Goal: Task Accomplishment & Management: Manage account settings

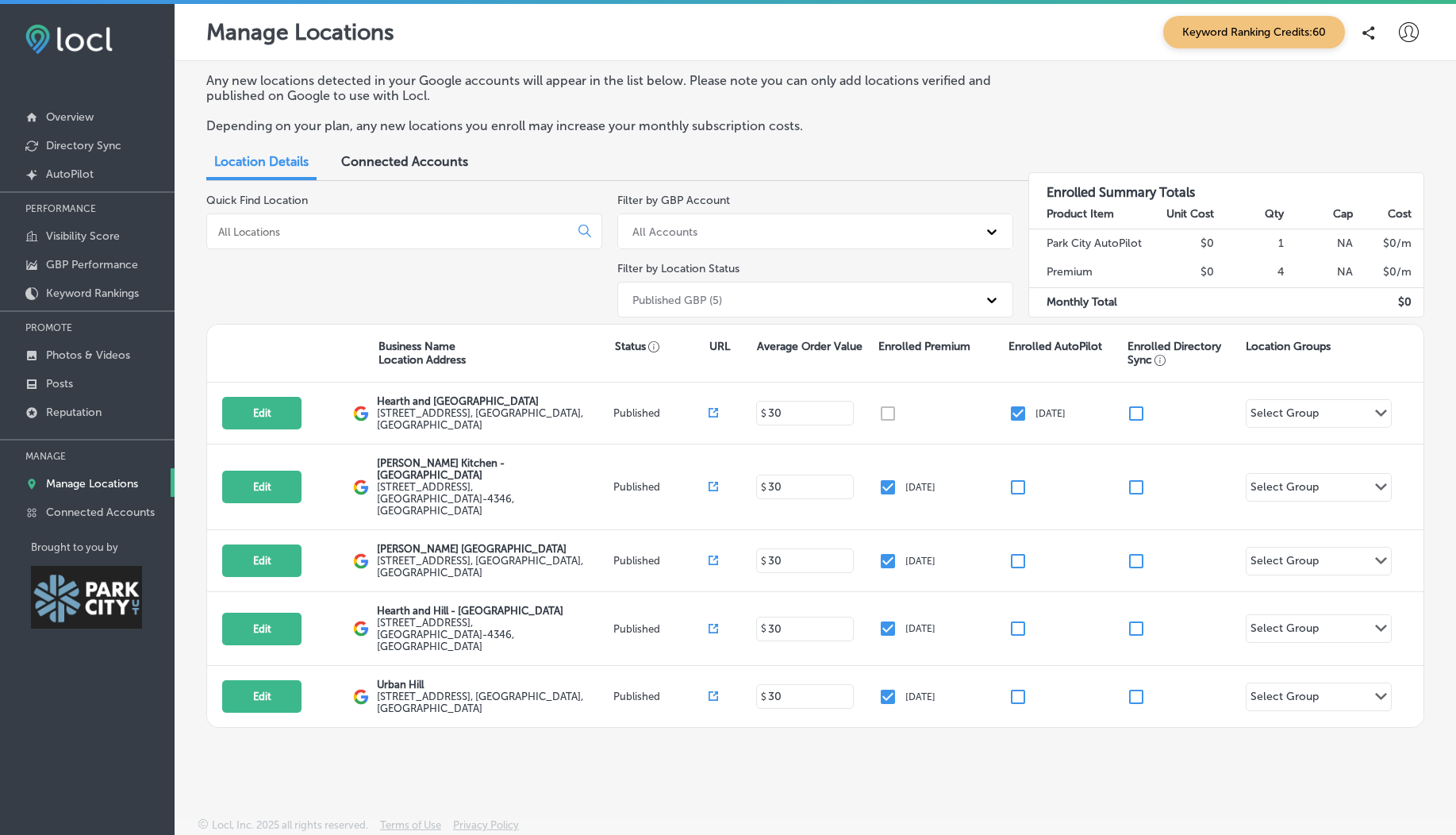
scroll to position [4, 0]
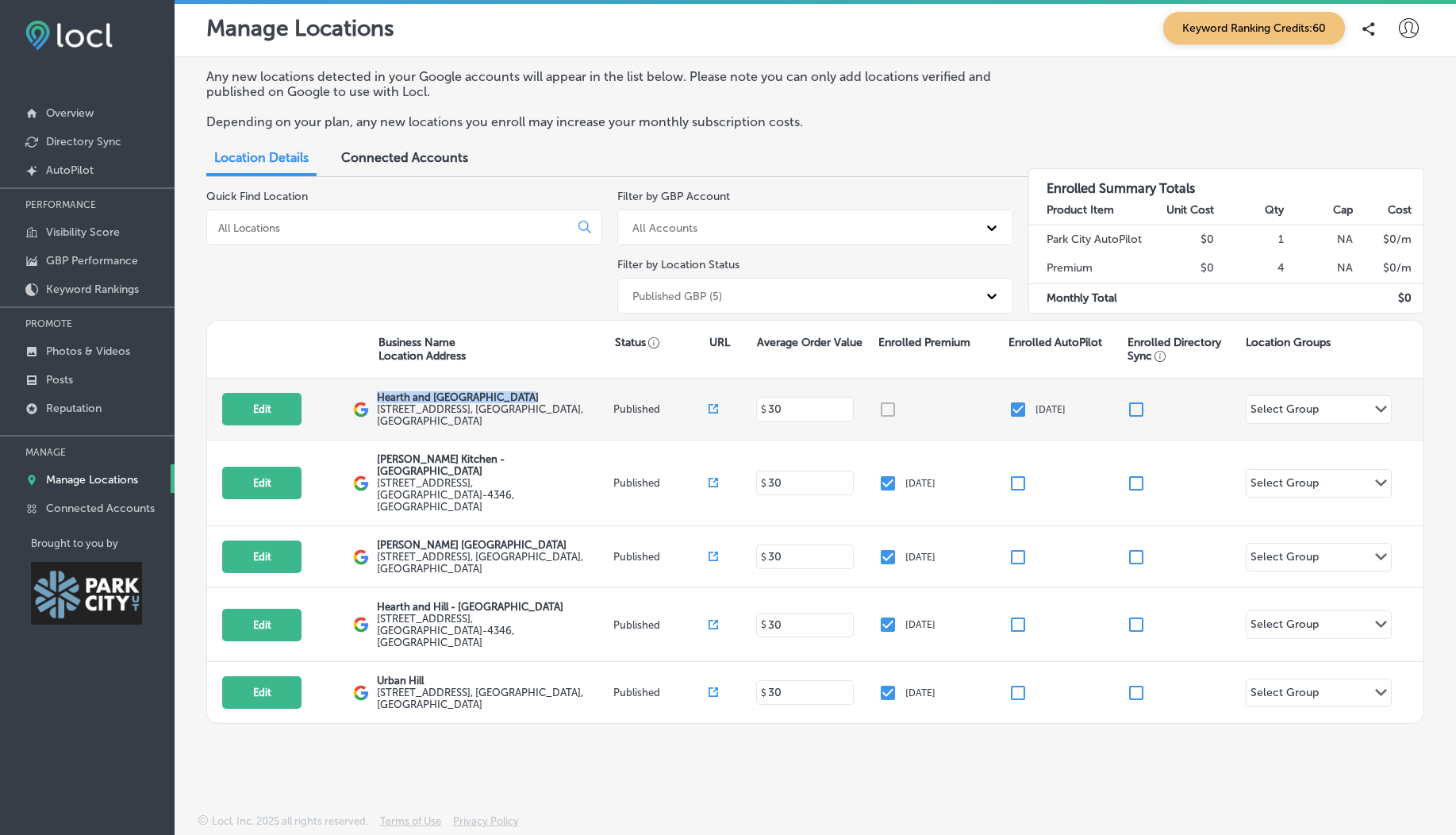
drag, startPoint x: 376, startPoint y: 404, endPoint x: 531, endPoint y: 397, distance: 155.2
click at [531, 397] on div "Edit This location is not published yet. Hearth and Hill - Park City 1153 Cente…" at bounding box center [815, 409] width 1216 height 62
click at [461, 403] on p "Hearth and Hill - Park City" at bounding box center [493, 398] width 233 height 12
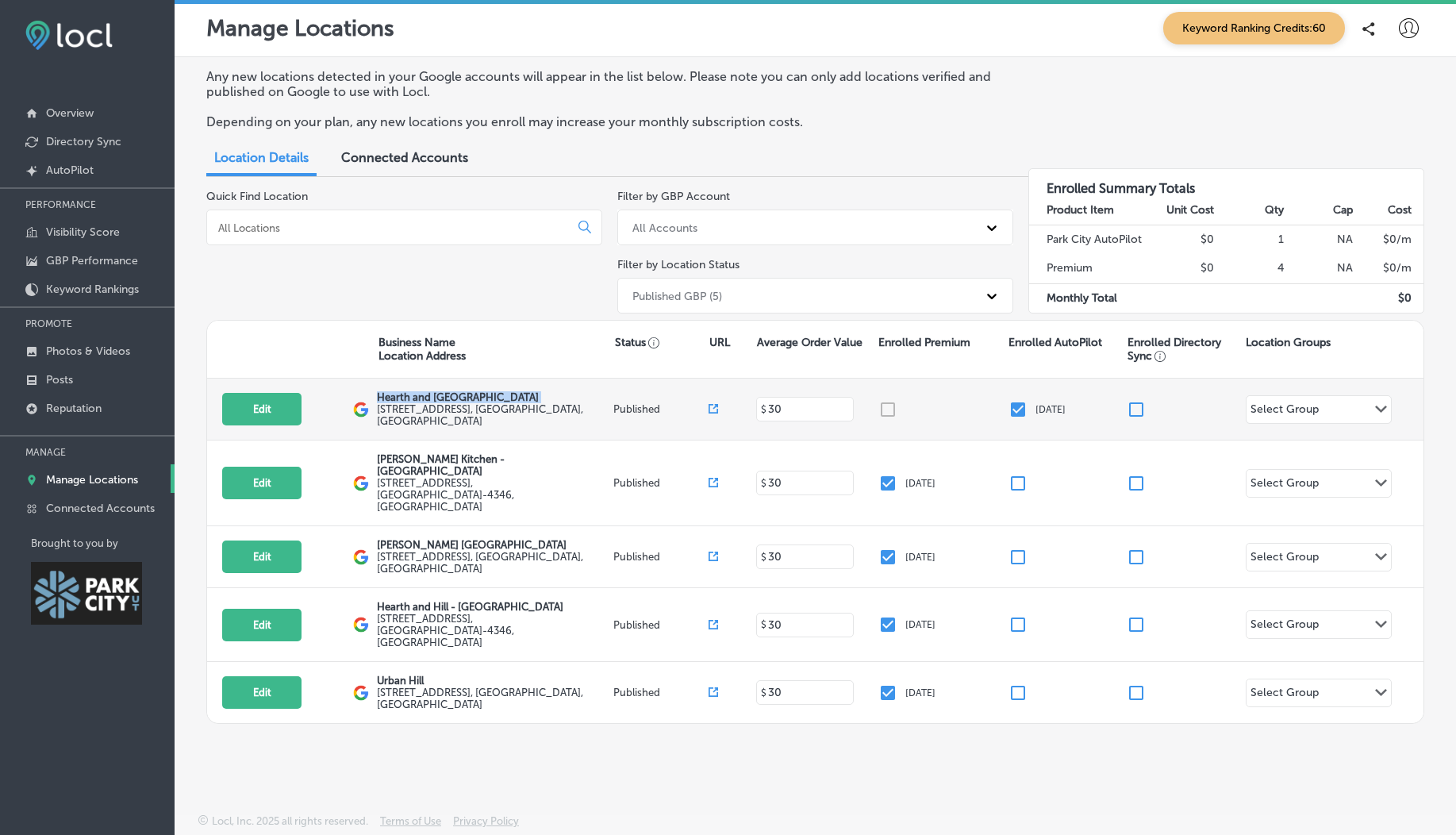
click at [415, 397] on p "Hearth and Hill - Park City" at bounding box center [493, 398] width 233 height 12
click at [410, 413] on label "1153 Center Dr , Park City, UT 84098, US" at bounding box center [493, 415] width 233 height 24
drag, startPoint x: 376, startPoint y: 400, endPoint x: 451, endPoint y: 399, distance: 75.0
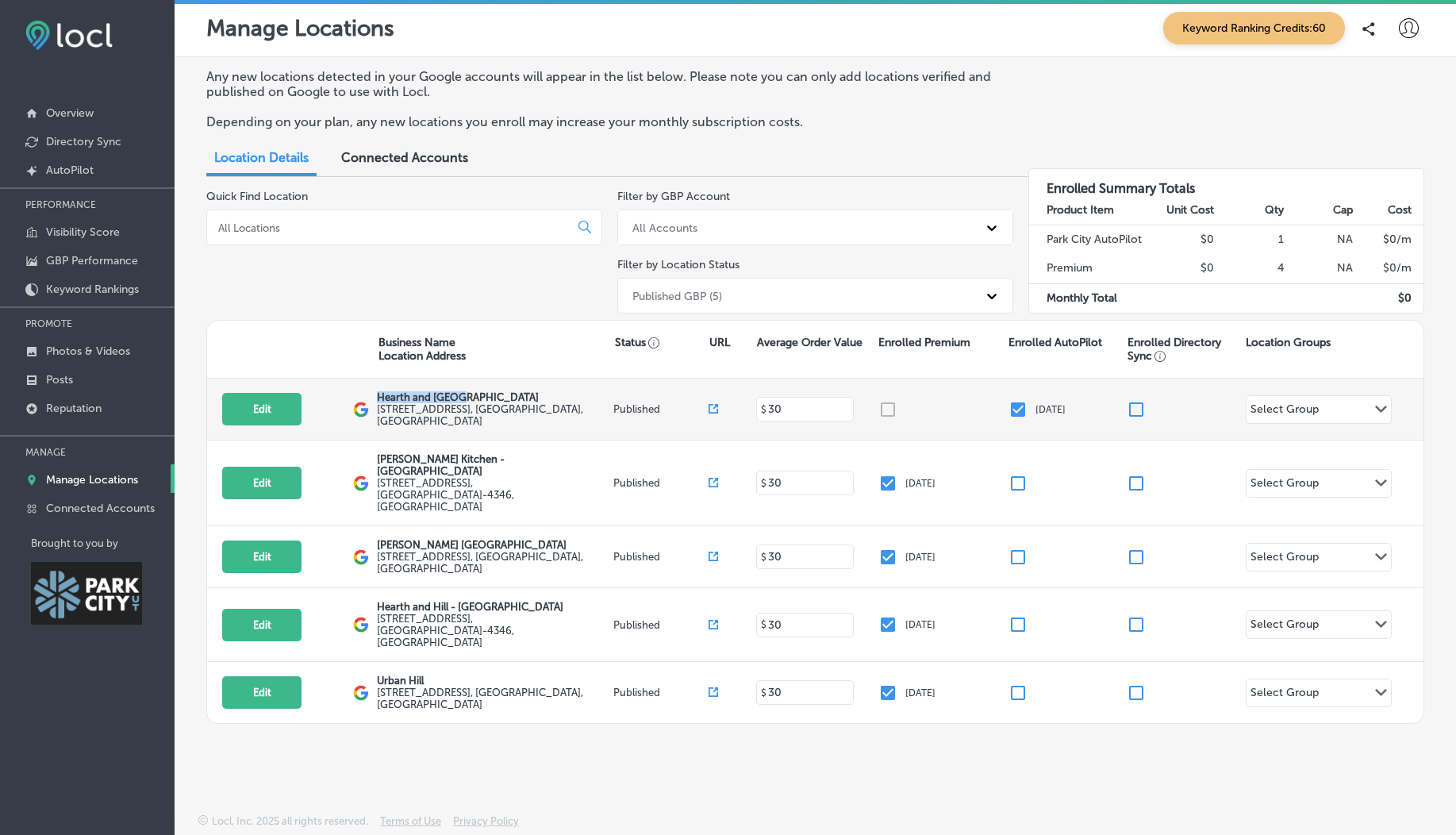
click at [451, 399] on p "Hearth and Hill - Park City" at bounding box center [493, 398] width 233 height 12
copy p "Hearth and Hill"
click at [84, 262] on p "GBP Performance" at bounding box center [92, 261] width 92 height 13
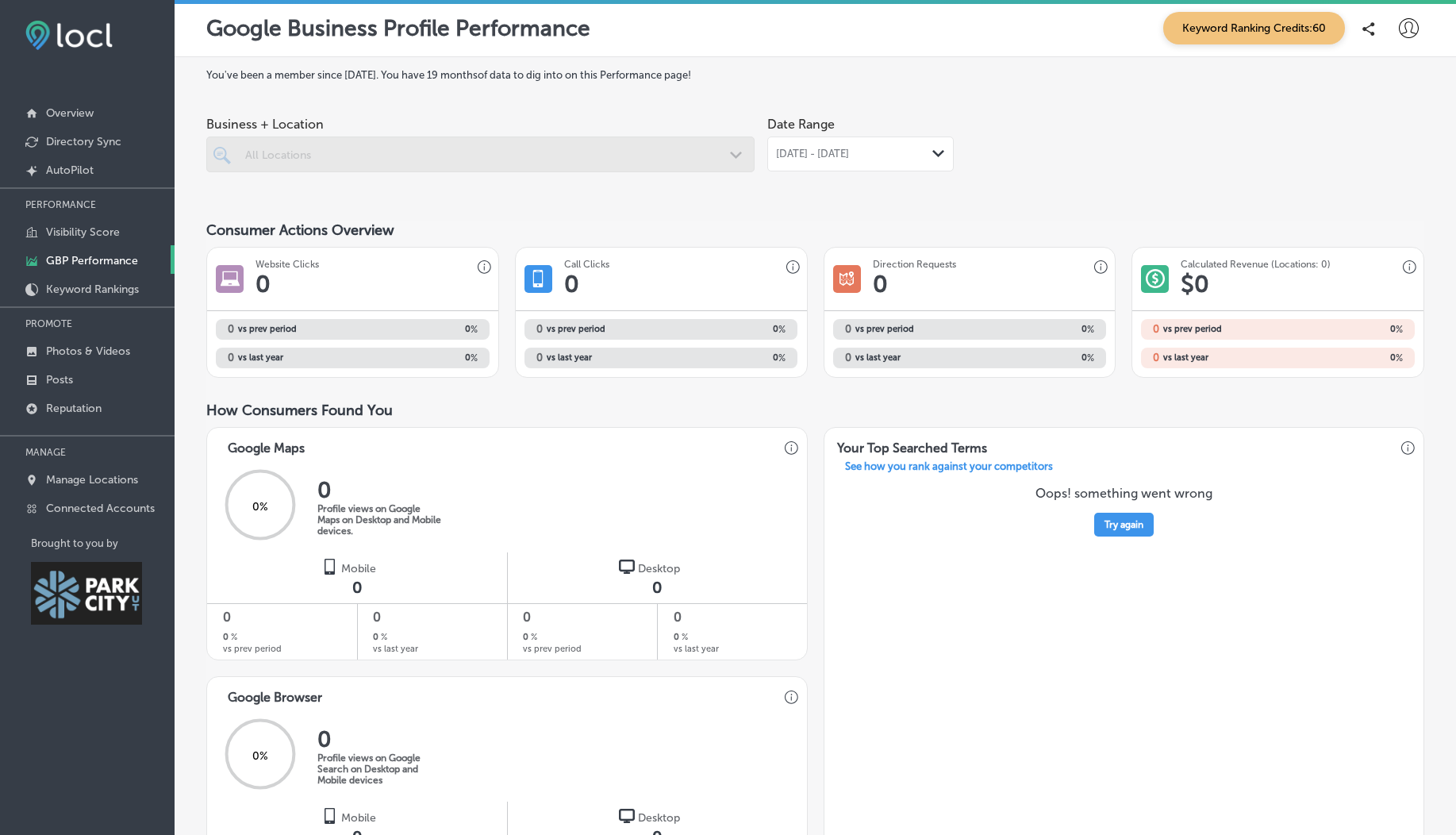
click at [91, 306] on div "PERFORMANCE Visibility Score GBP Performance Keyword Rankings PROMOTE Photos & …" at bounding box center [87, 354] width 175 height 334
click at [75, 284] on p "Keyword Rankings" at bounding box center [92, 289] width 92 height 13
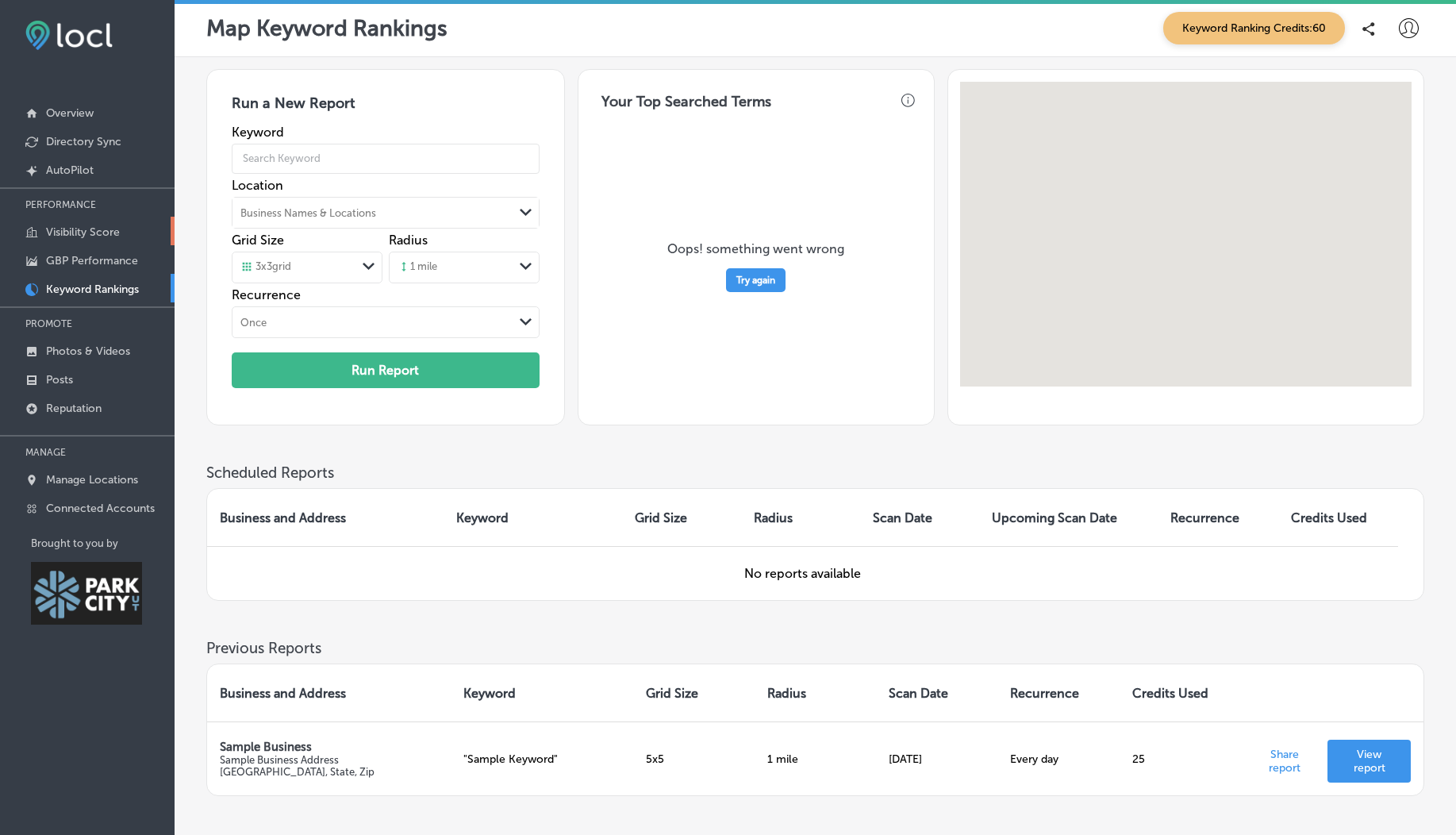
click at [48, 226] on p "Visibility Score" at bounding box center [82, 232] width 74 height 13
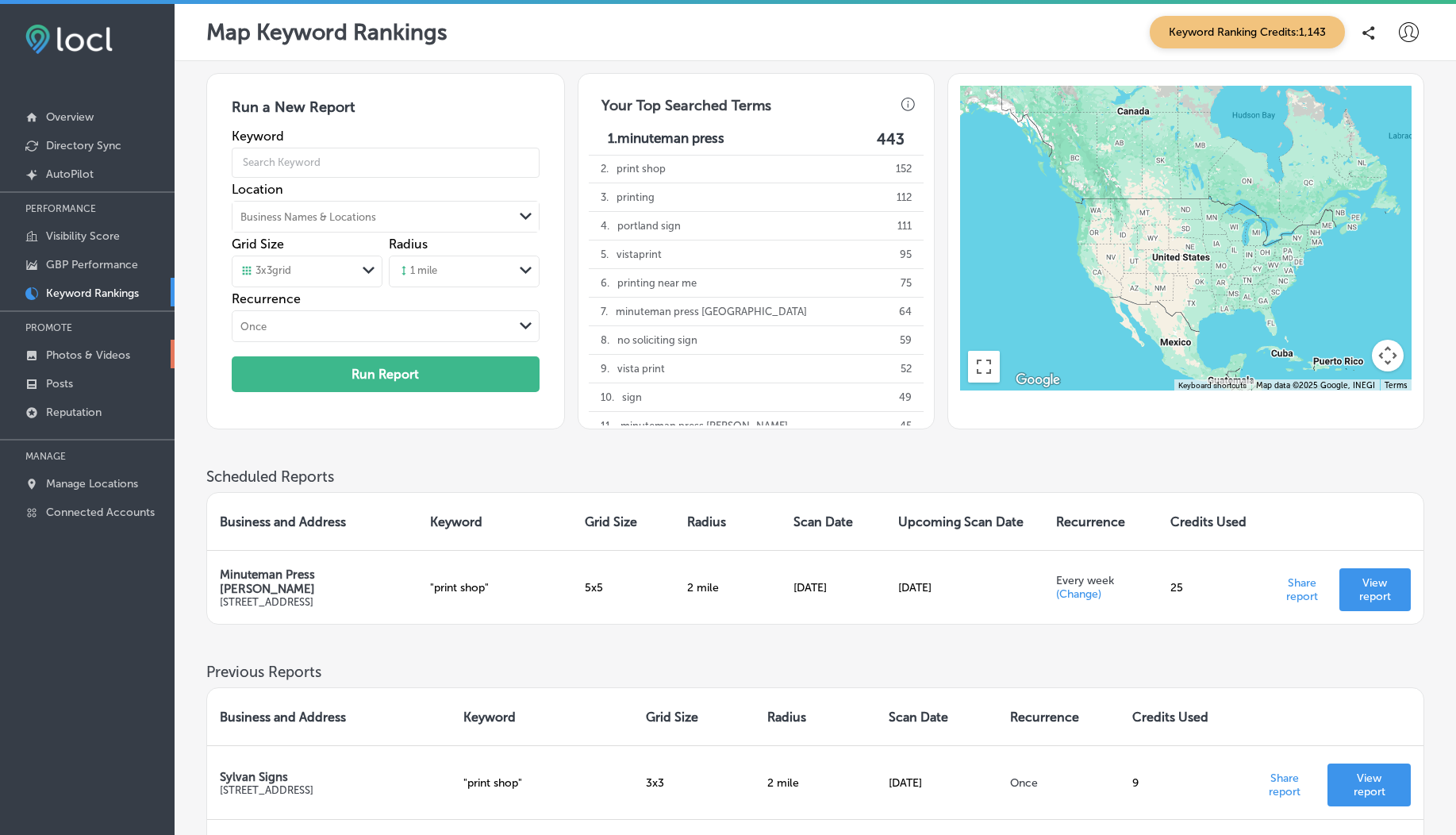
click at [61, 357] on p "Photos & Videos" at bounding box center [87, 355] width 84 height 13
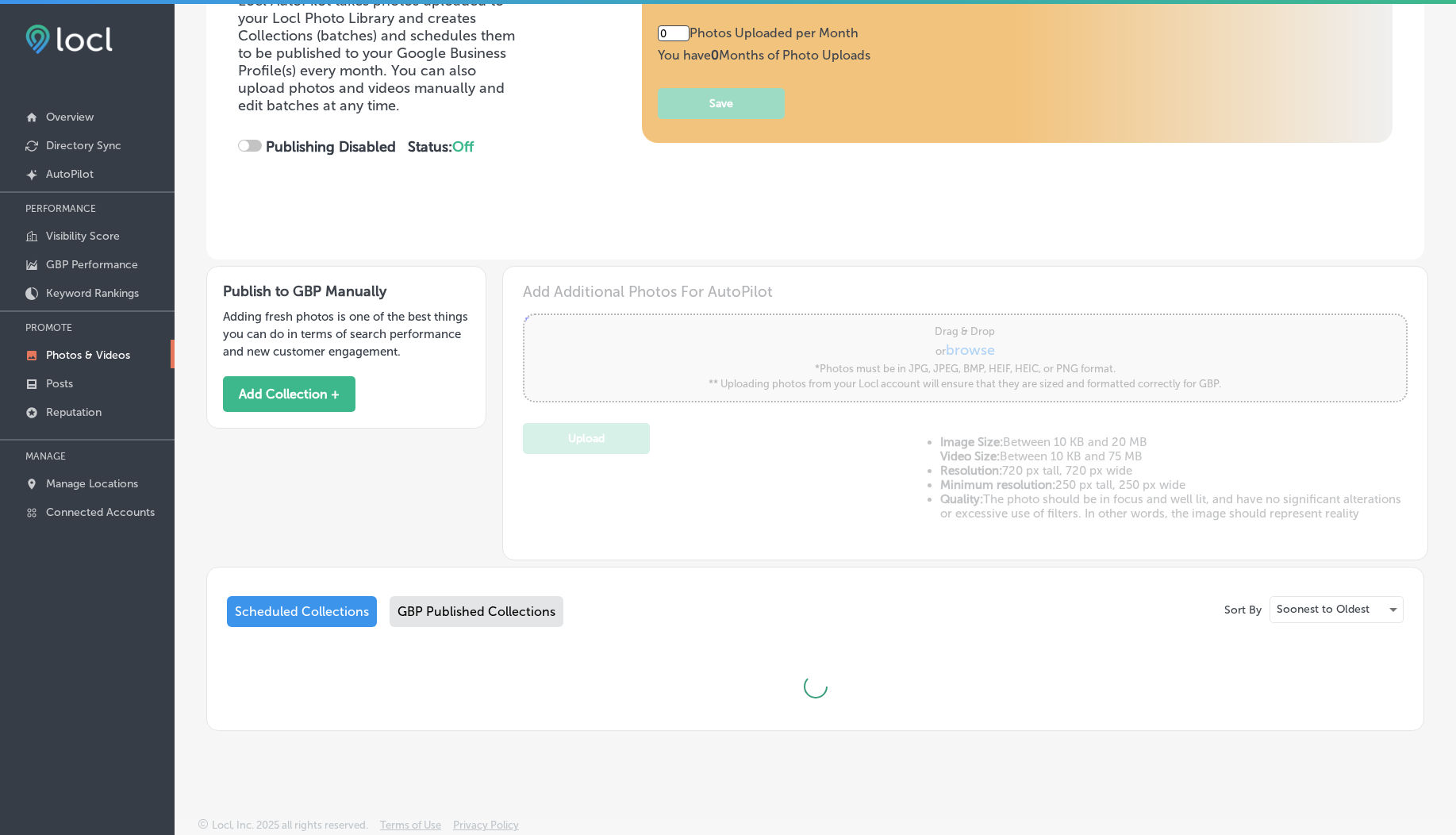
scroll to position [259, 0]
type input "5"
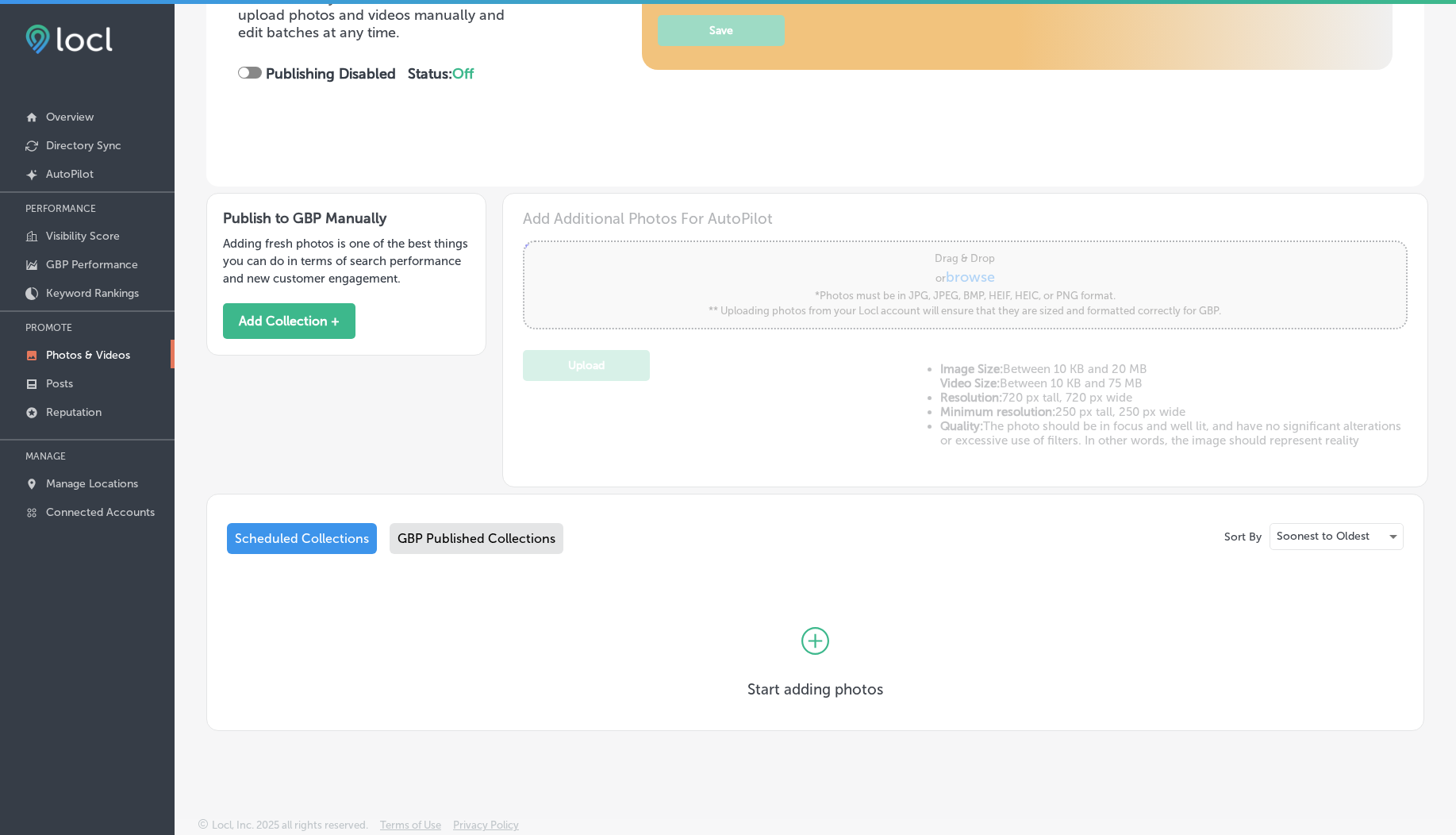
click at [536, 209] on div "Add Additional Photos For AutoPilot Powered by PQINA Drag & Drop or browse *Pho…" at bounding box center [965, 339] width 885 height 261
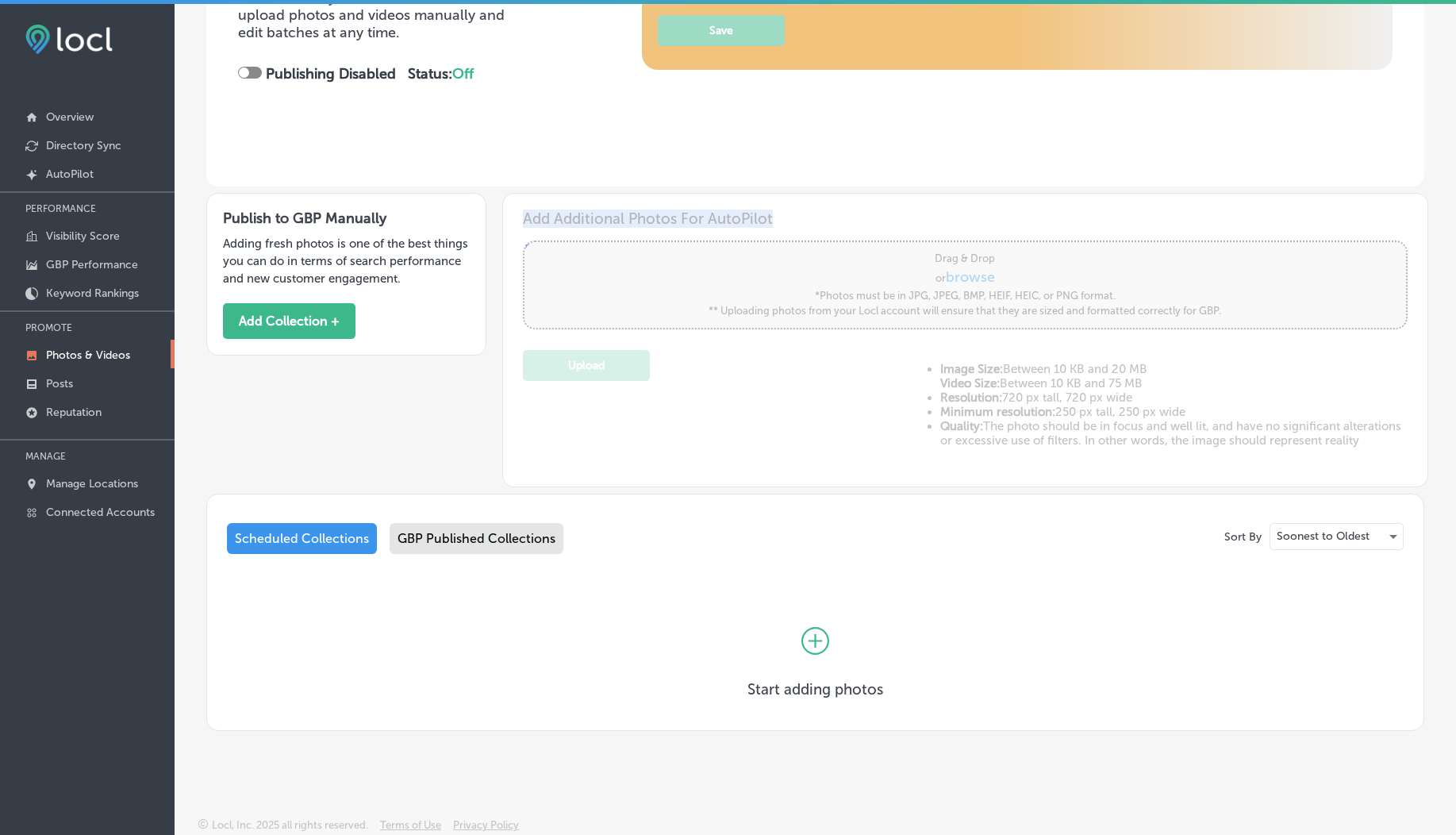
click at [536, 209] on div "Add Additional Photos For AutoPilot Powered by PQINA Drag & Drop or browse *Pho…" at bounding box center [965, 339] width 885 height 261
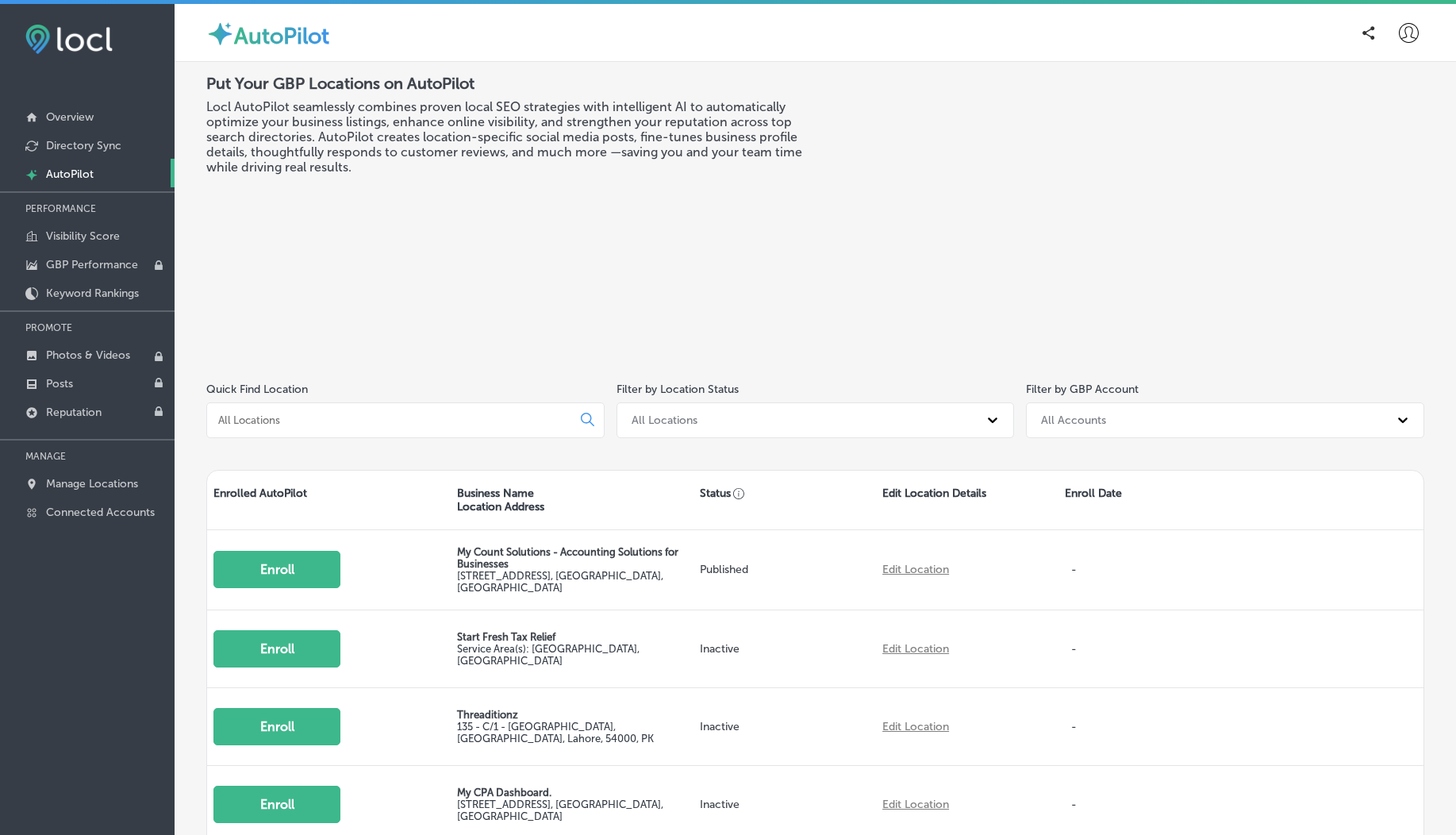
click at [865, 491] on div "Status" at bounding box center [785, 500] width 182 height 58
click at [86, 228] on link "Visibility Score" at bounding box center [87, 235] width 175 height 28
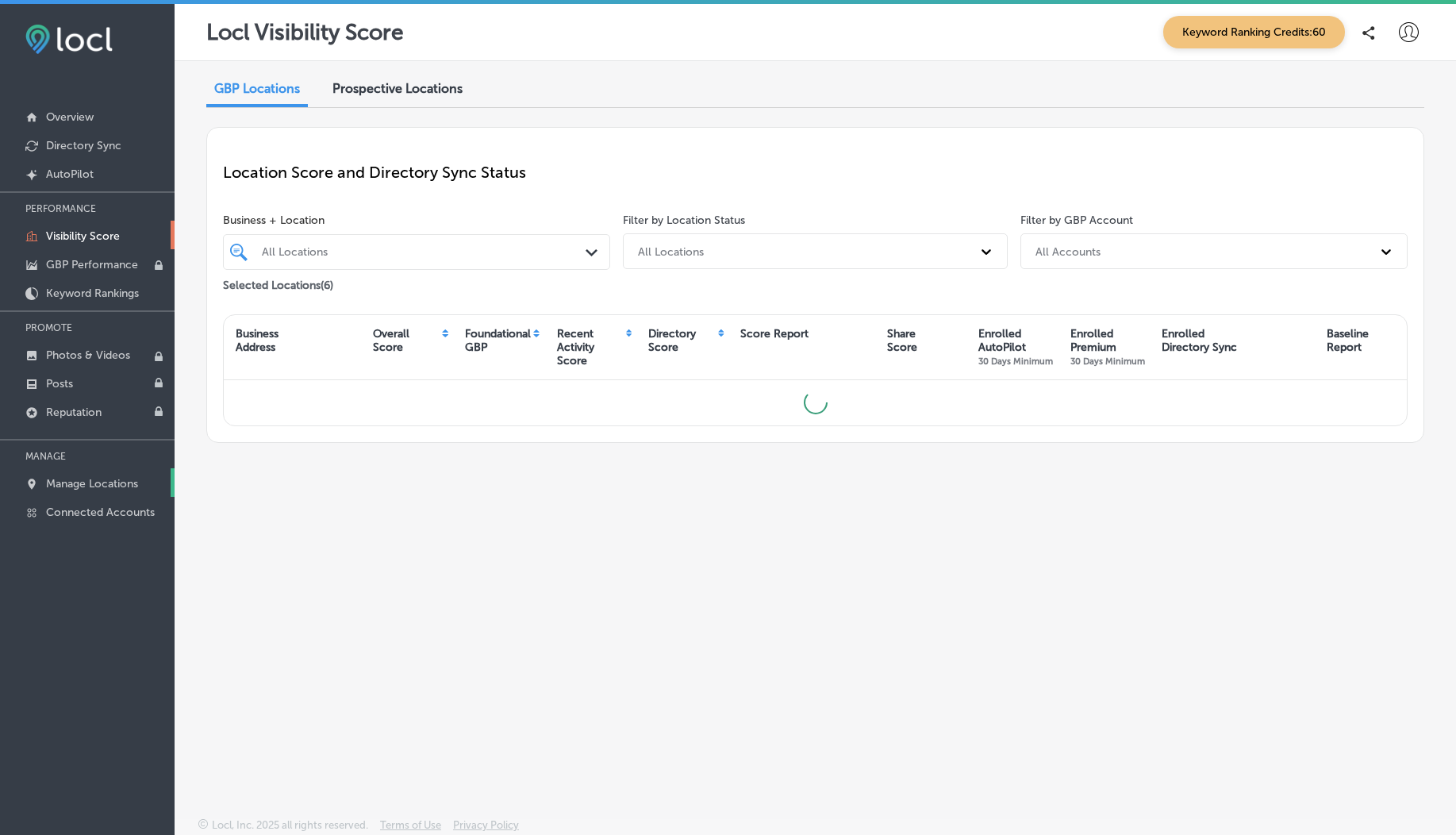
click at [90, 486] on p "Manage Locations" at bounding box center [92, 484] width 92 height 13
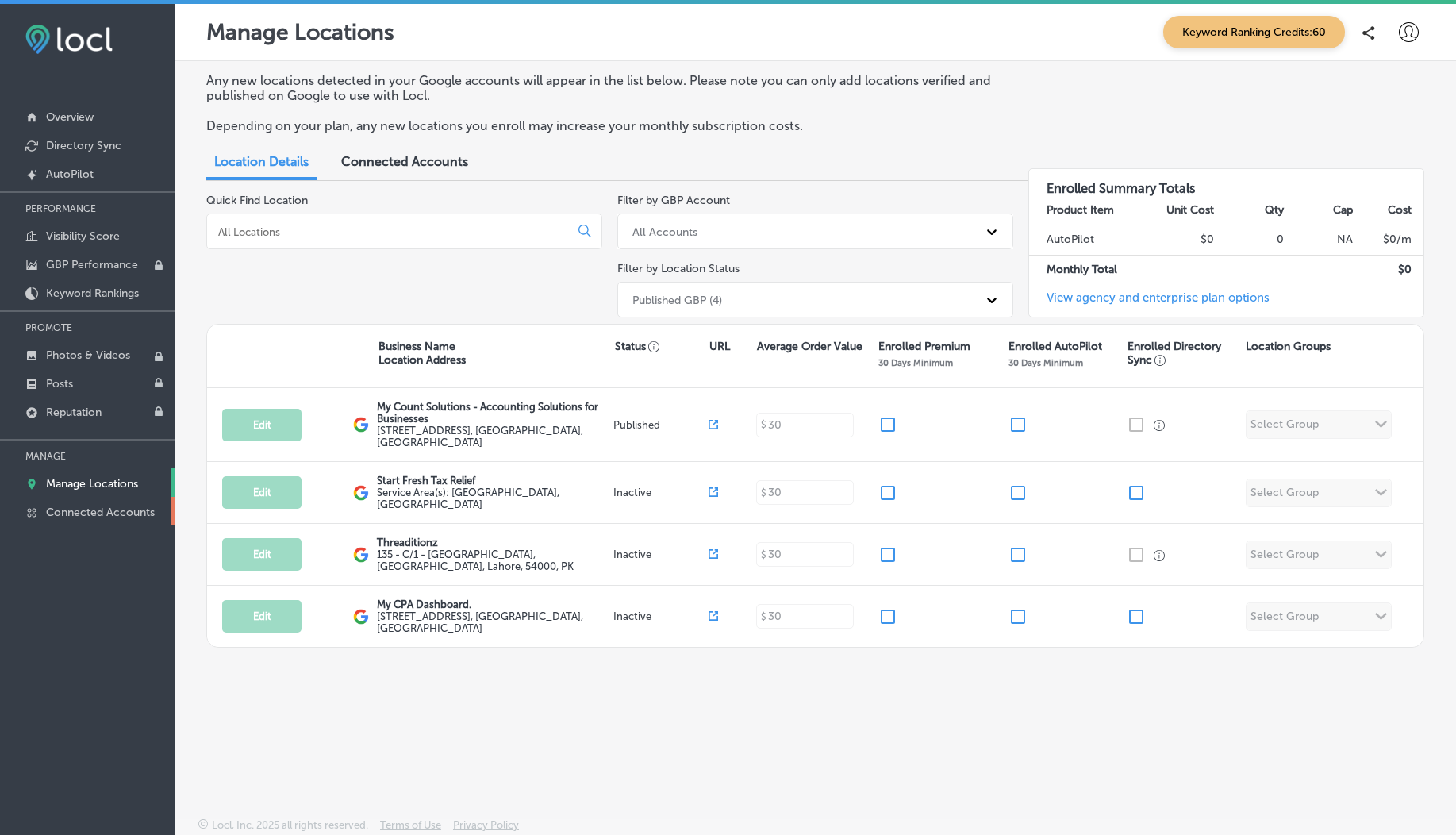
click at [114, 515] on p "Connected Accounts" at bounding box center [100, 512] width 109 height 13
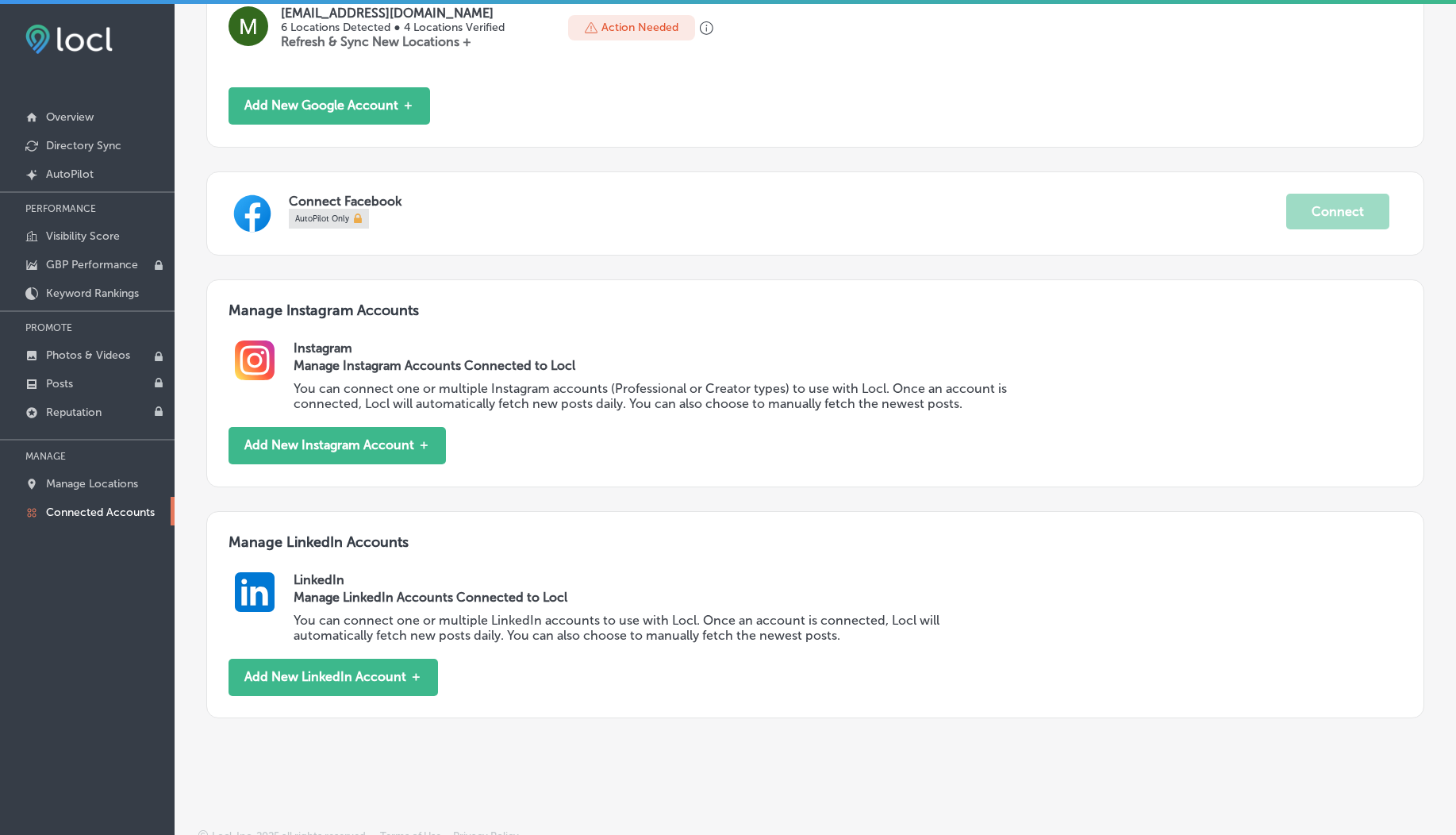
scroll to position [412, 0]
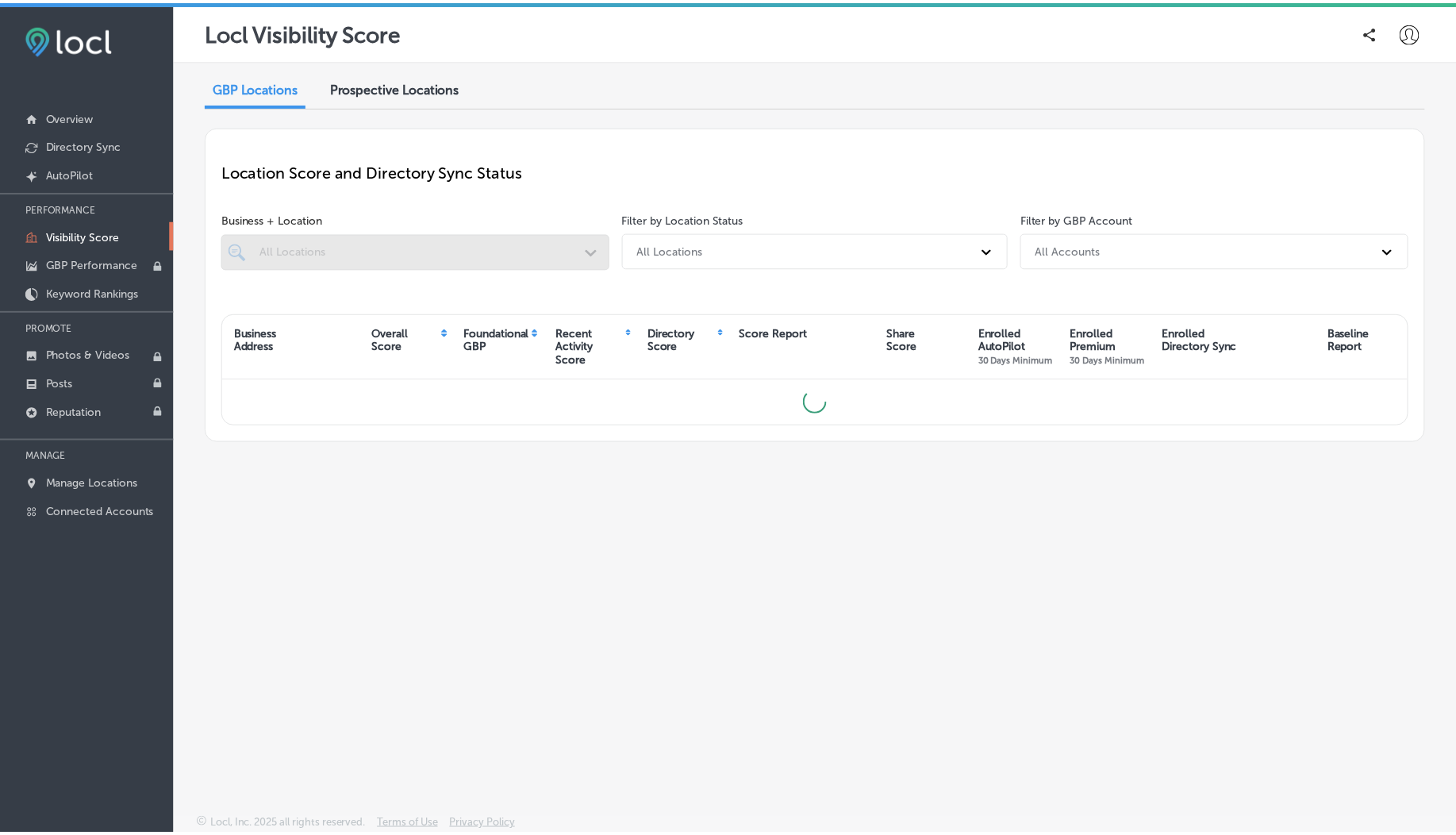
scroll to position [4, 0]
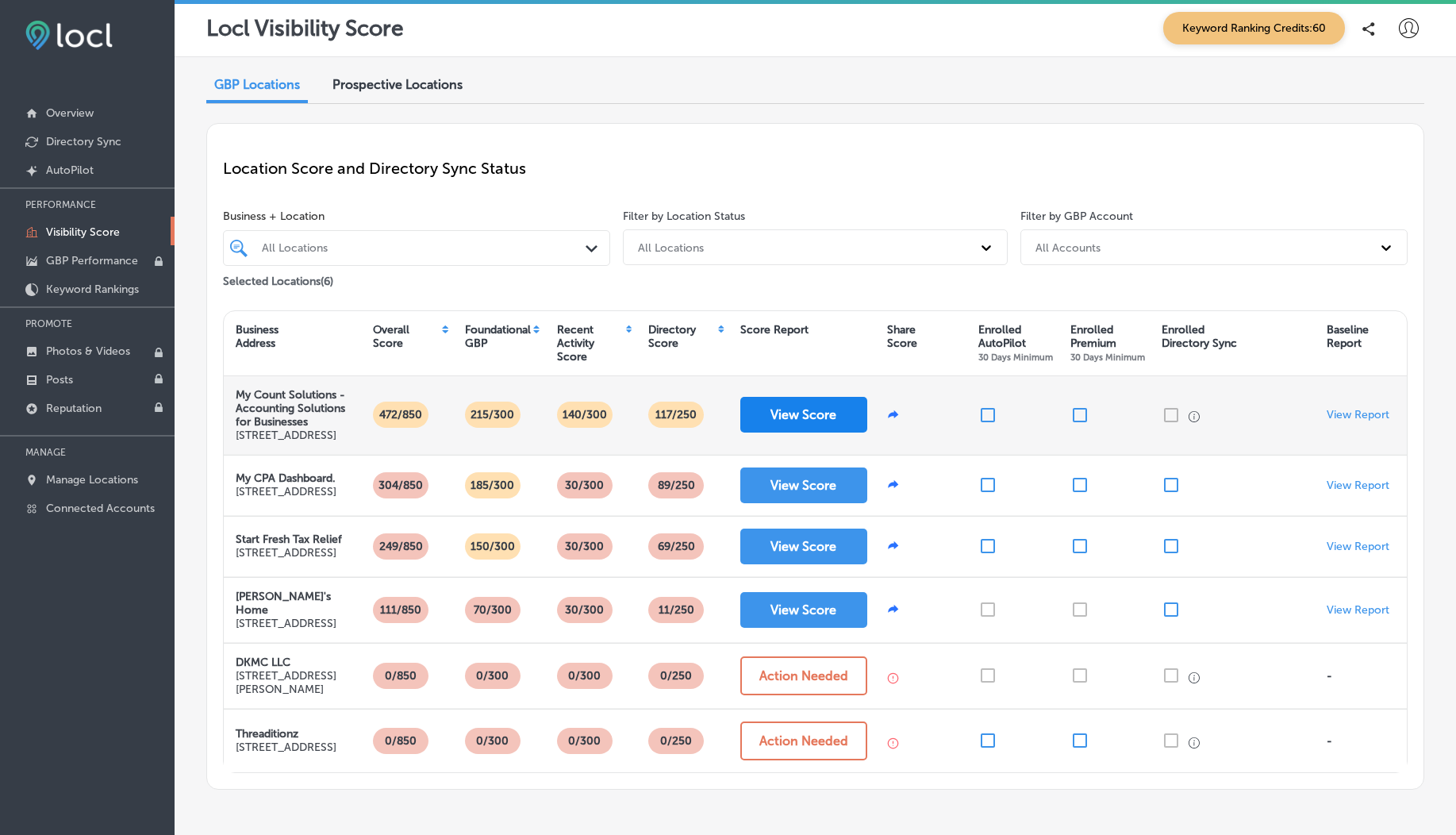
click at [795, 430] on button "View Score" at bounding box center [804, 414] width 127 height 36
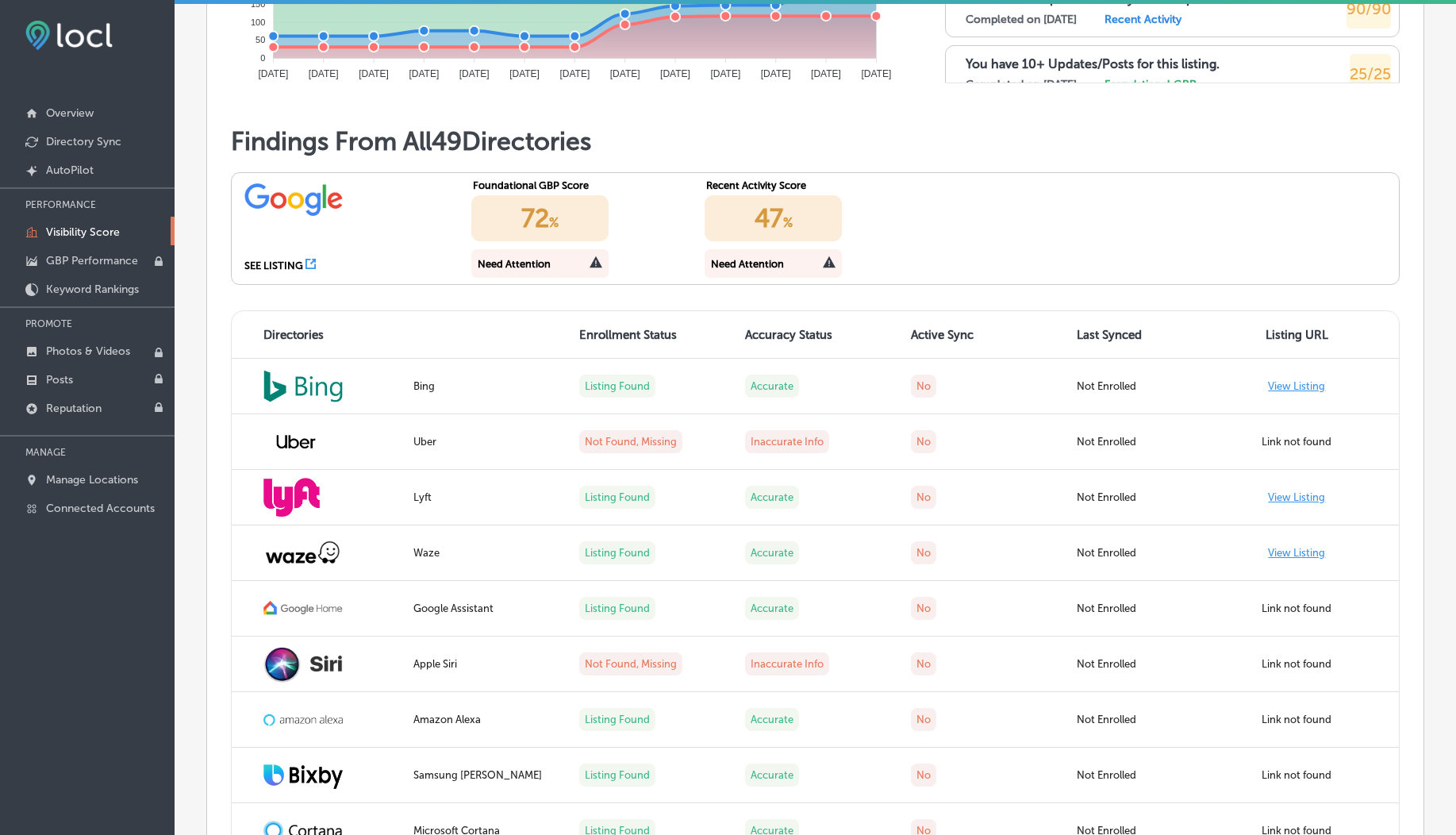
scroll to position [1199, 0]
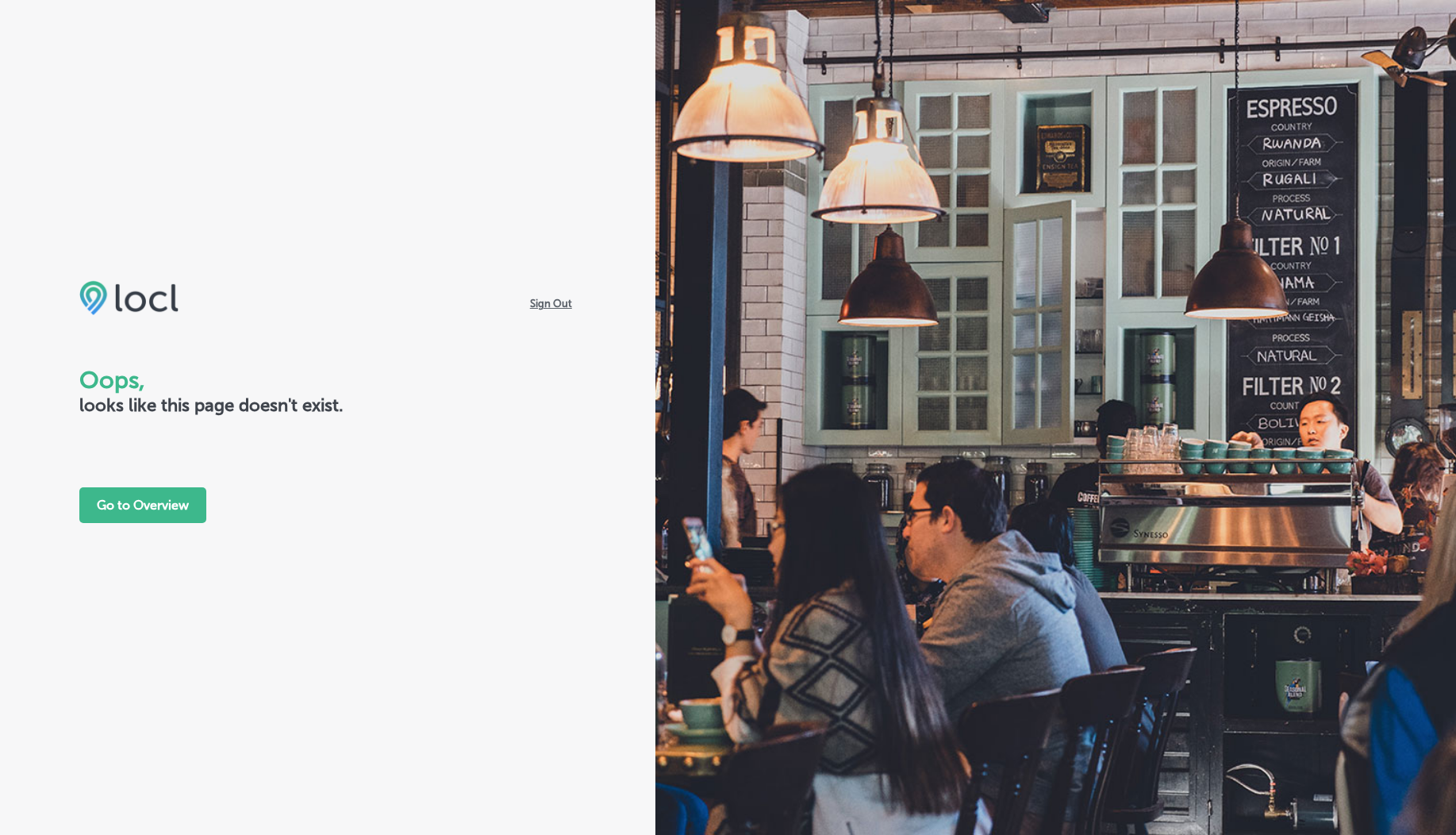
click at [160, 480] on div "Sign Out Oops, looks like this page doesn't exist. Go to Overview" at bounding box center [327, 401] width 496 height 242
click at [161, 507] on button "Go to Overview" at bounding box center [142, 505] width 127 height 36
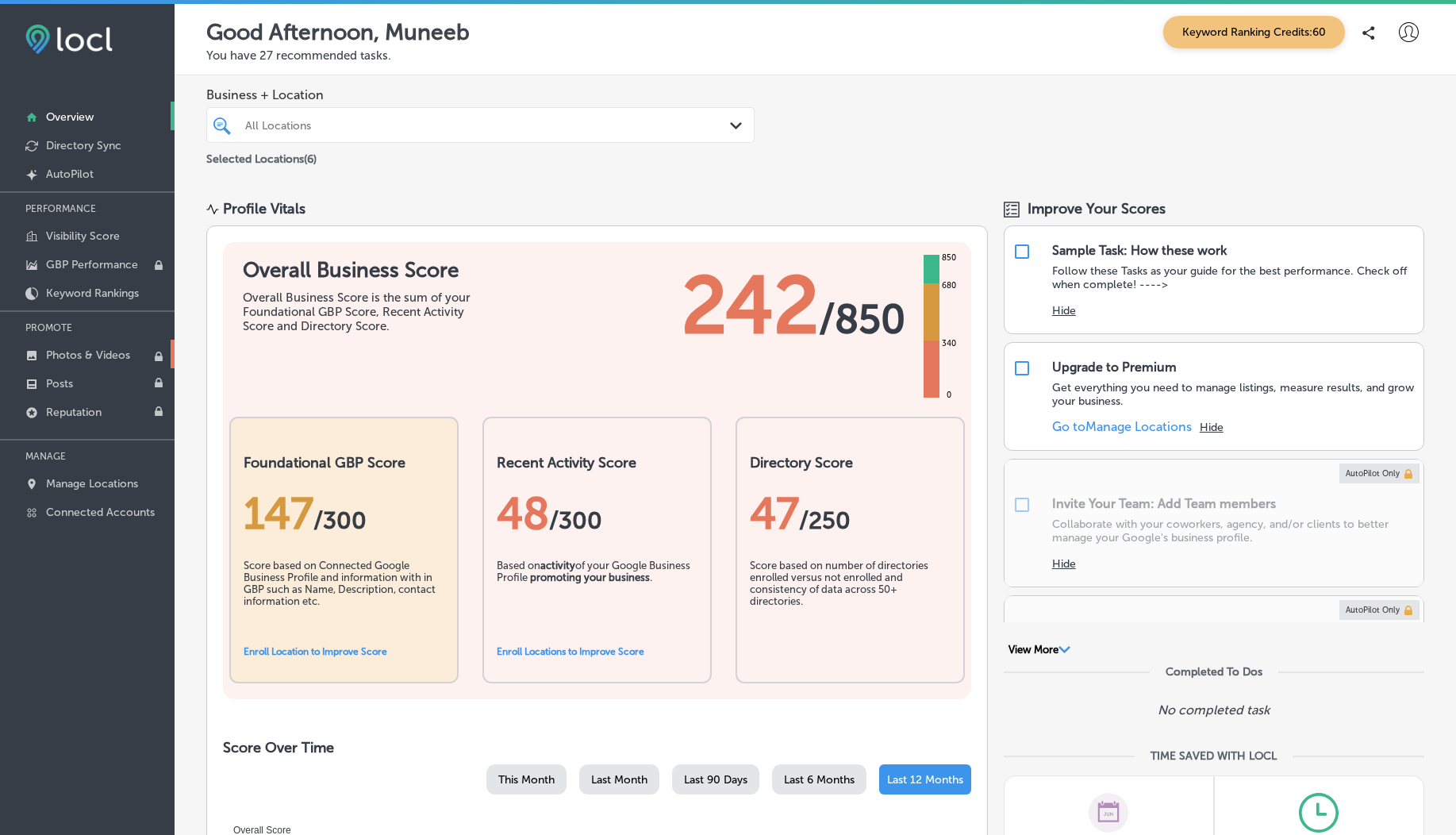
click at [94, 358] on p "Photos & Videos" at bounding box center [87, 355] width 84 height 13
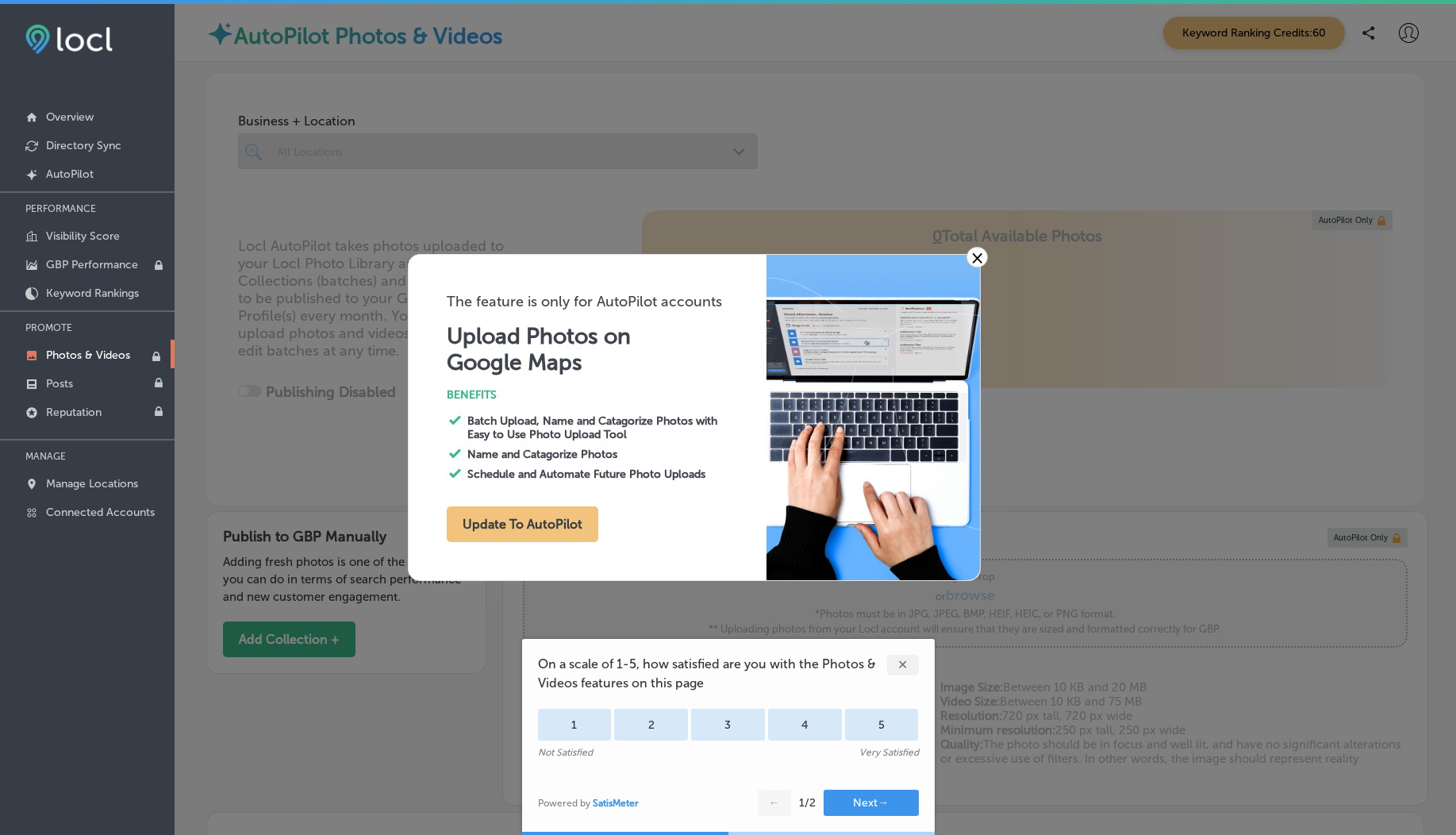
type input "0"
click at [982, 258] on link "×" at bounding box center [977, 257] width 22 height 21
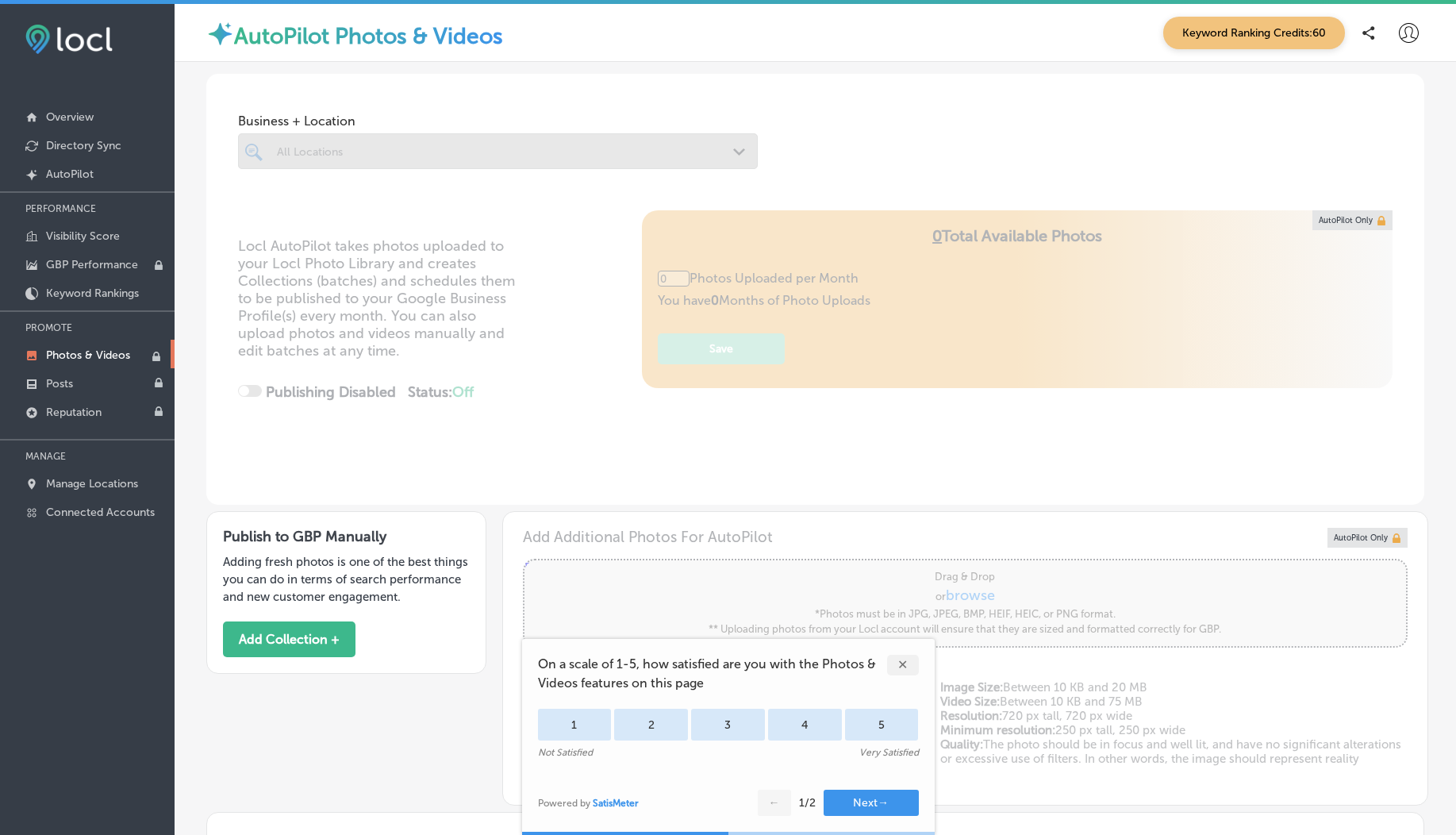
scroll to position [332, 0]
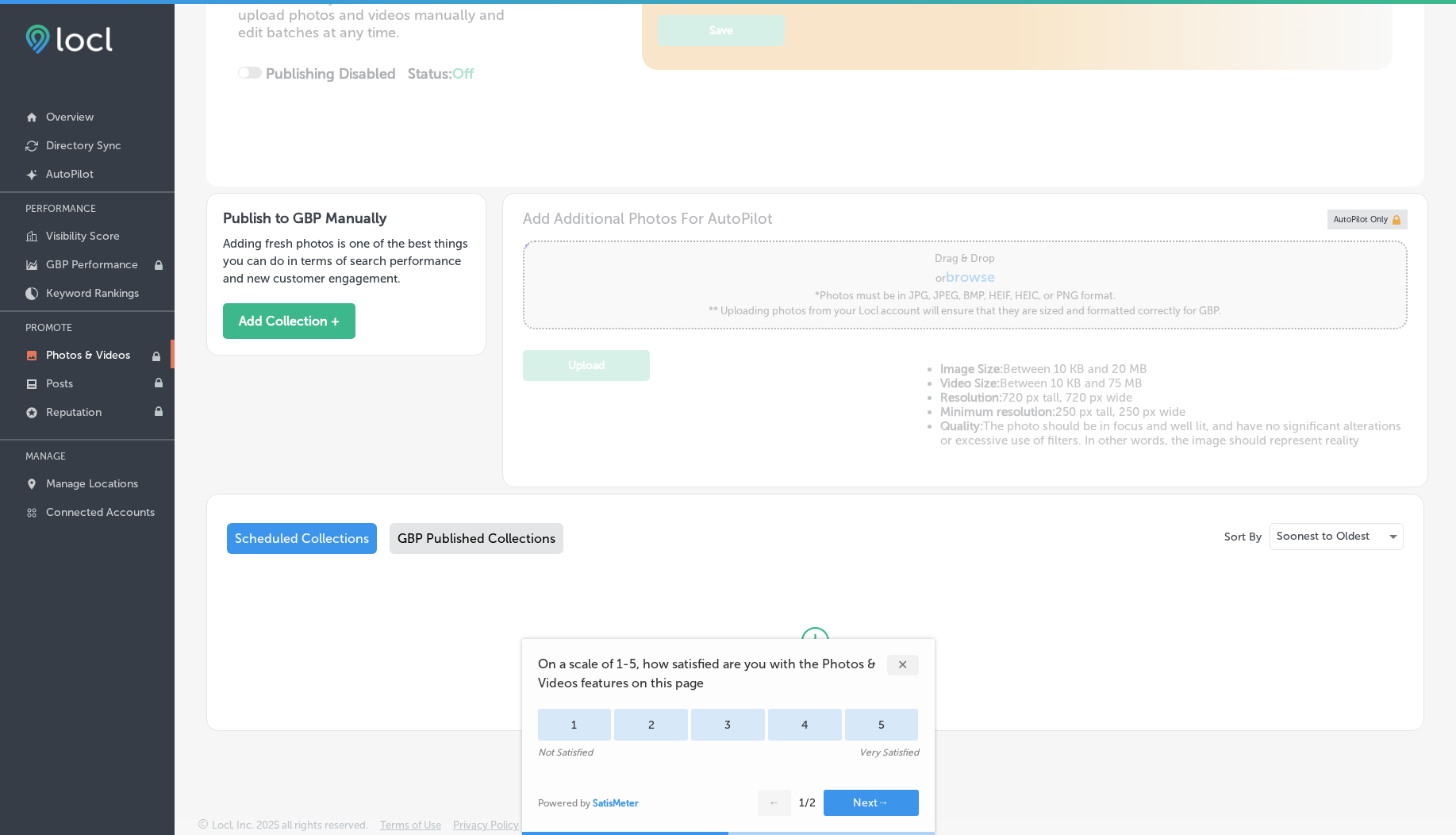
click at [903, 670] on div "✕" at bounding box center [903, 665] width 32 height 21
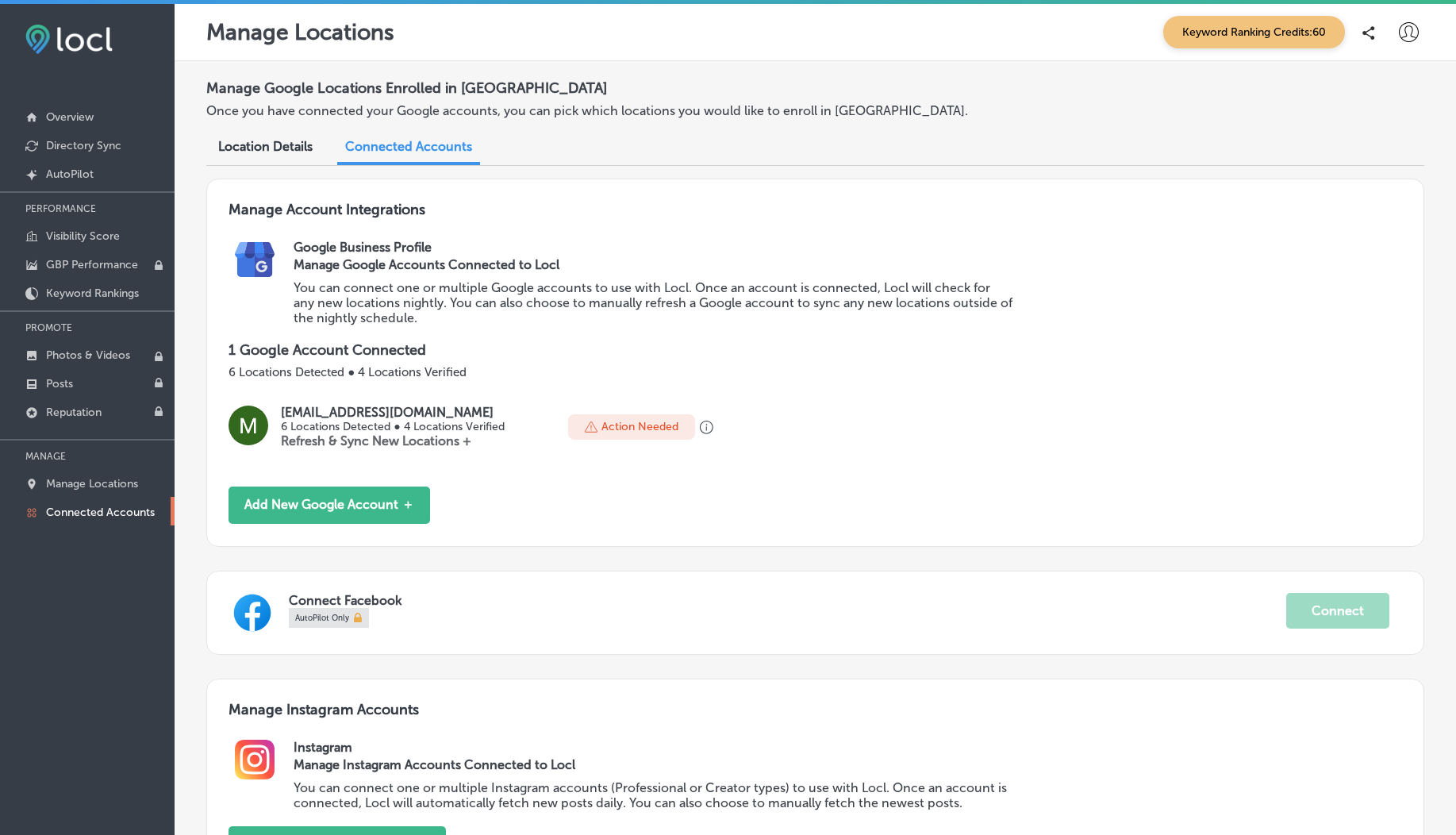
scroll to position [412, 0]
click at [96, 496] on link "Manage Locations" at bounding box center [87, 482] width 175 height 28
